Goal: Task Accomplishment & Management: Use online tool/utility

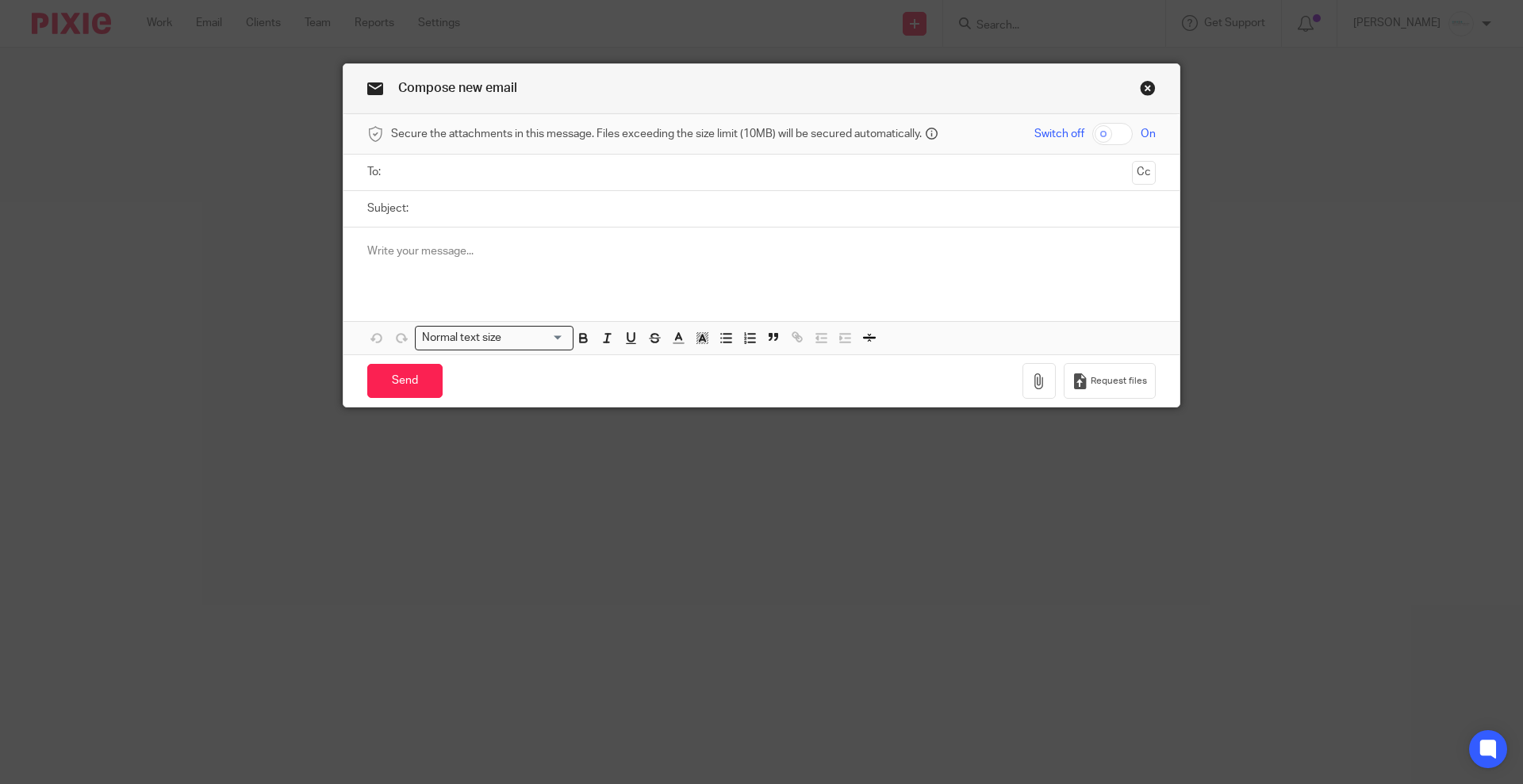
drag, startPoint x: 663, startPoint y: 570, endPoint x: 862, endPoint y: 400, distance: 261.7
click at [663, 570] on div "Compose new email Secure the attachments in this message. Files exceeding the s…" at bounding box center [761, 392] width 1523 height 784
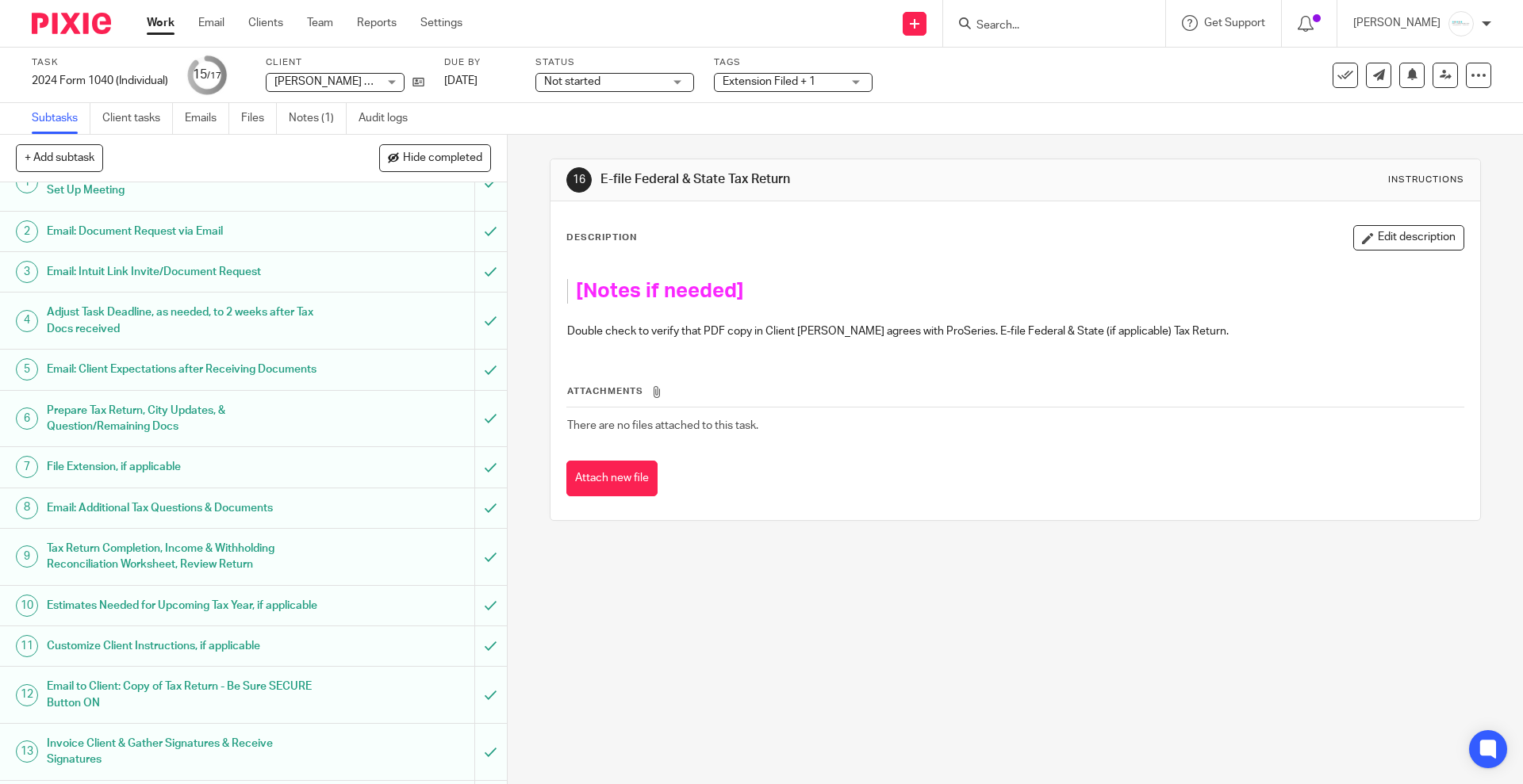
scroll to position [20, 0]
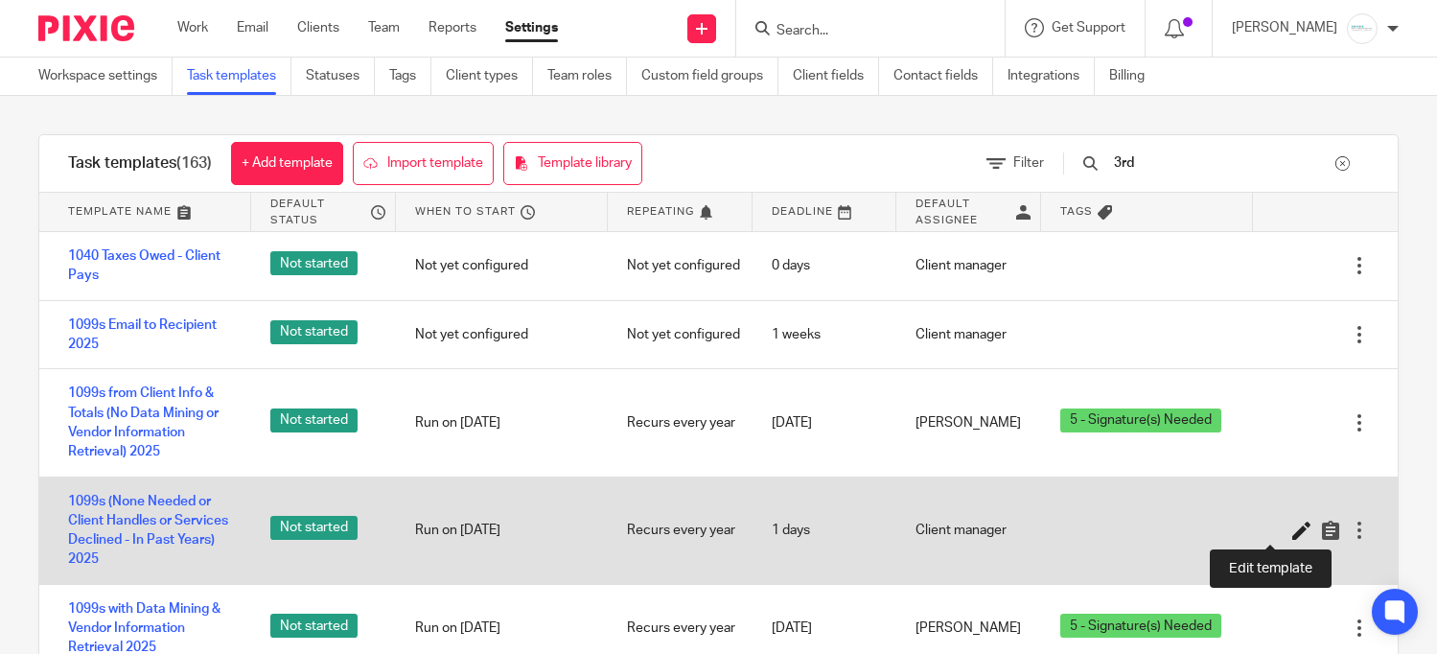
click at [1293, 525] on icon at bounding box center [1302, 530] width 19 height 19
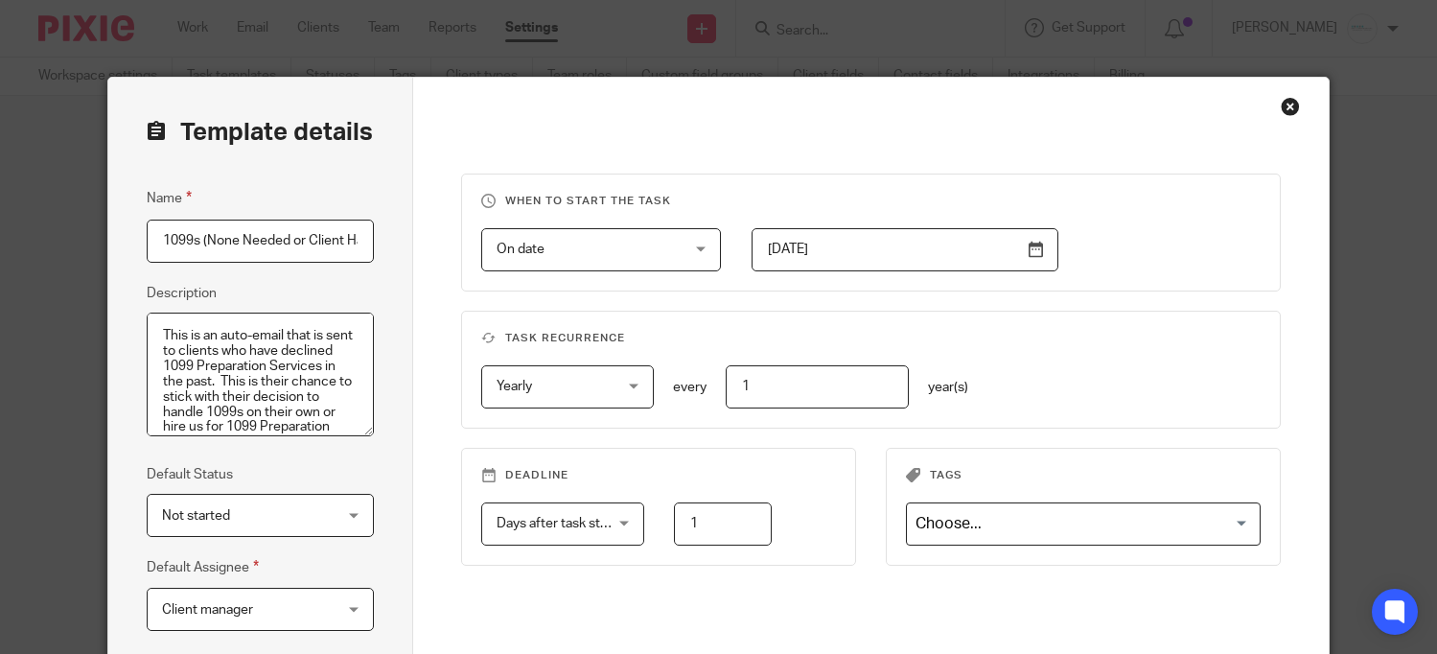
scroll to position [0, 293]
